Goal: Task Accomplishment & Management: Manage account settings

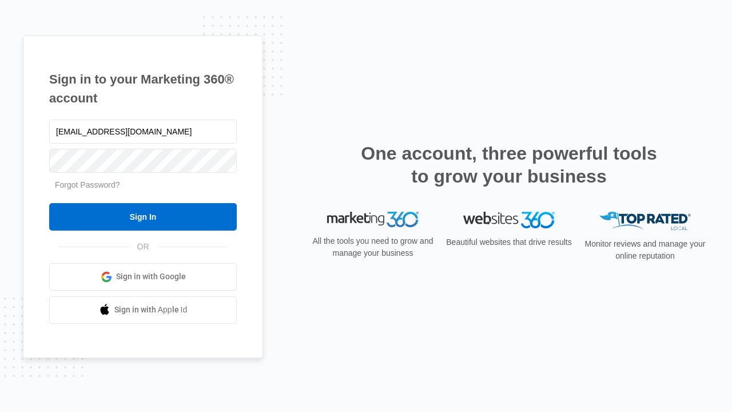
type input "[EMAIL_ADDRESS][DOMAIN_NAME]"
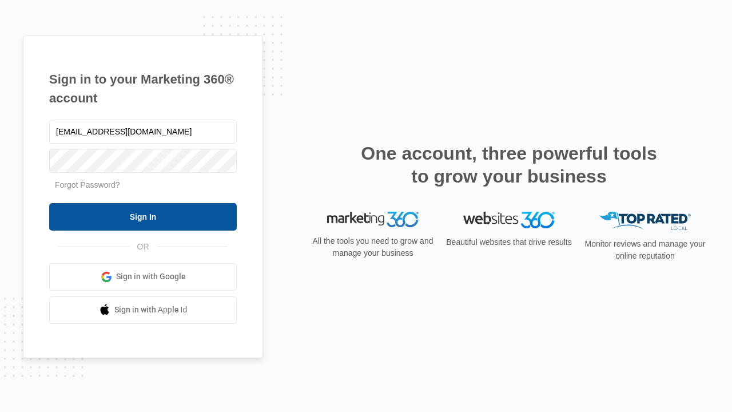
click at [143, 216] on input "Sign In" at bounding box center [142, 216] width 187 height 27
